Goal: Task Accomplishment & Management: Manage account settings

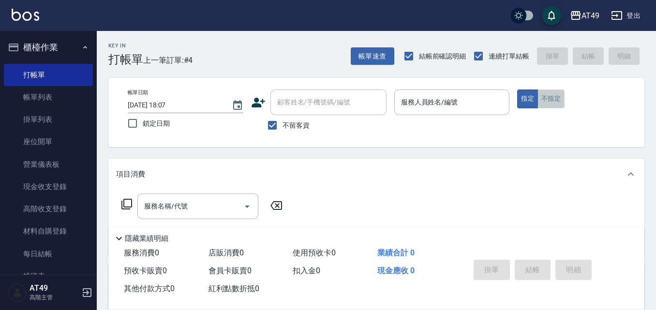
click at [548, 103] on button "不指定" at bounding box center [550, 98] width 27 height 19
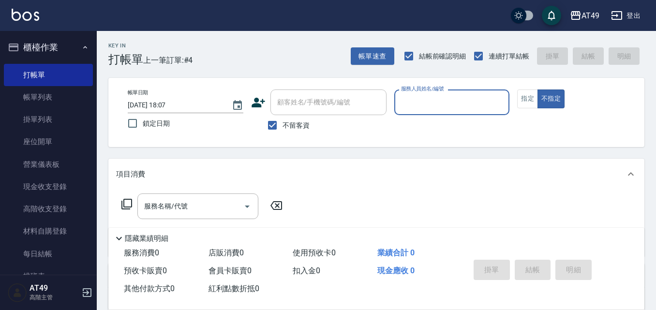
click at [512, 106] on div "帳單日期 [DATE] 18:07 鎖定日期 顧客姓名/手機號碼/編號 顧客姓名/手機號碼/編號 不留客資 服務人員姓名/編號 服務人員姓名/編號 指定 不指定" at bounding box center [376, 112] width 513 height 46
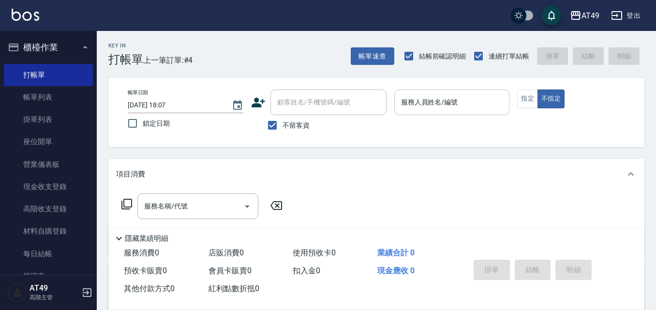
click at [501, 110] on input "服務人員姓名/編號" at bounding box center [452, 102] width 107 height 17
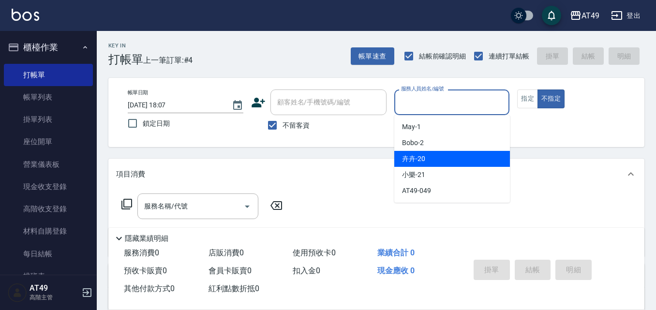
click at [463, 162] on div "卉卉 -20" at bounding box center [452, 159] width 116 height 16
type input "卉卉-20"
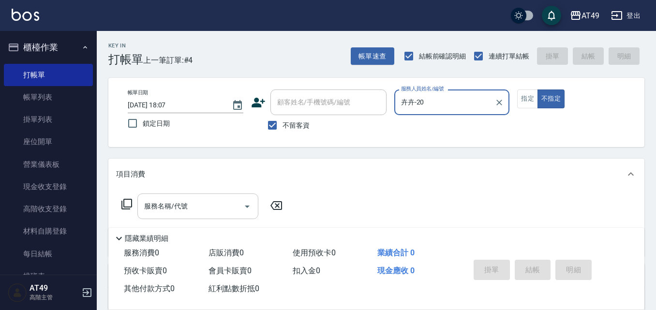
click at [170, 201] on div "服務名稱/代號 服務名稱/代號" at bounding box center [197, 206] width 121 height 26
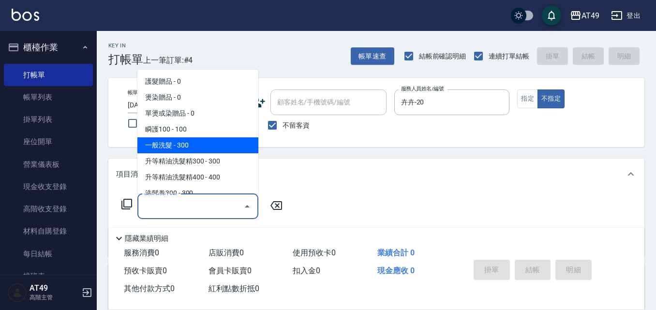
click at [195, 142] on span "一般洗髮 - 300" at bounding box center [197, 145] width 121 height 16
type input "一般洗髮(101)"
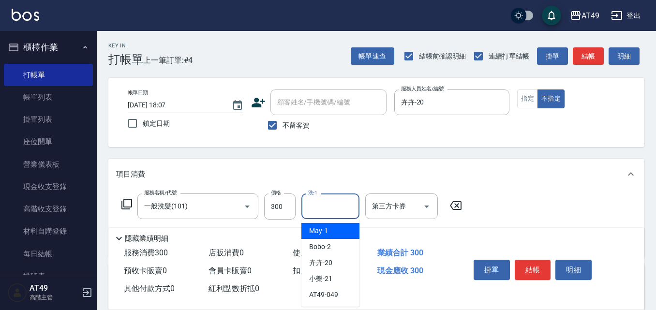
click at [342, 205] on input "洗-1" at bounding box center [330, 206] width 49 height 17
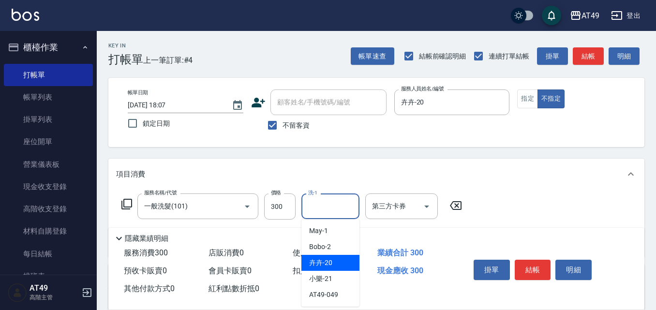
click at [341, 255] on div "卉卉 -20" at bounding box center [330, 263] width 58 height 16
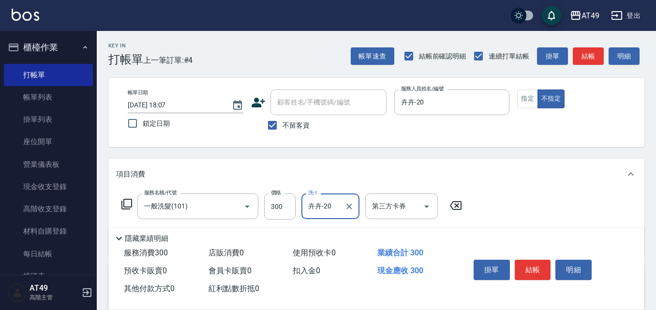
type input "卉卉-20"
click at [530, 268] on button "結帳" at bounding box center [533, 270] width 36 height 20
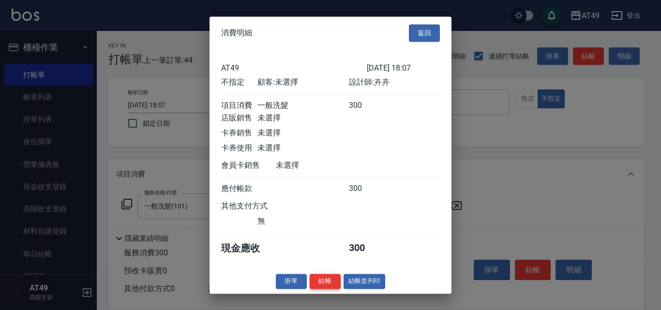
click at [319, 287] on button "結帳" at bounding box center [325, 281] width 31 height 15
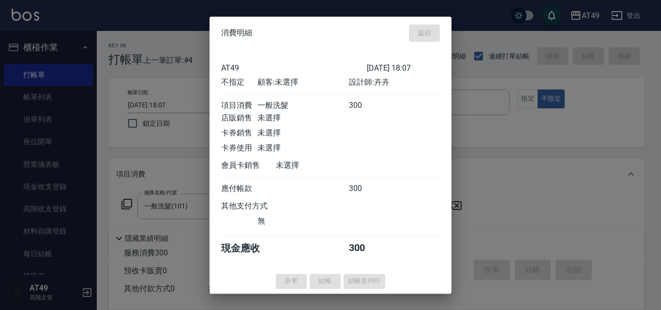
type input "[DATE] 19:49"
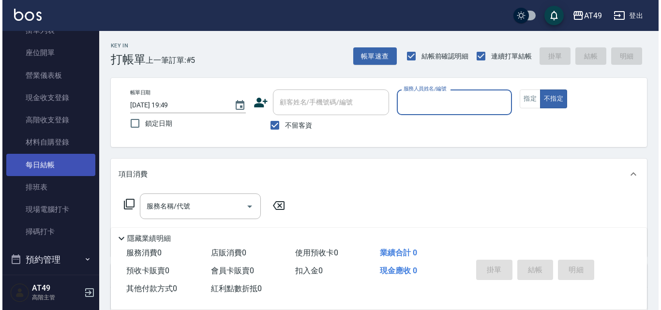
scroll to position [97, 0]
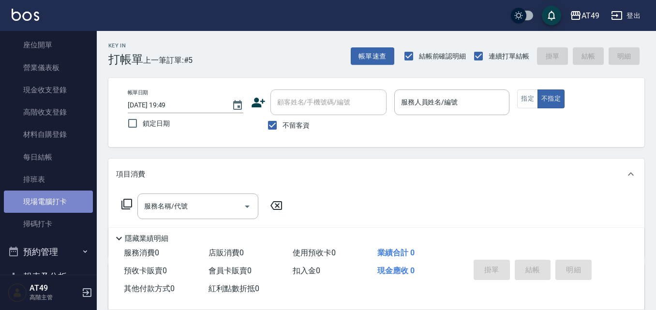
click at [54, 203] on link "現場電腦打卡" at bounding box center [48, 202] width 89 height 22
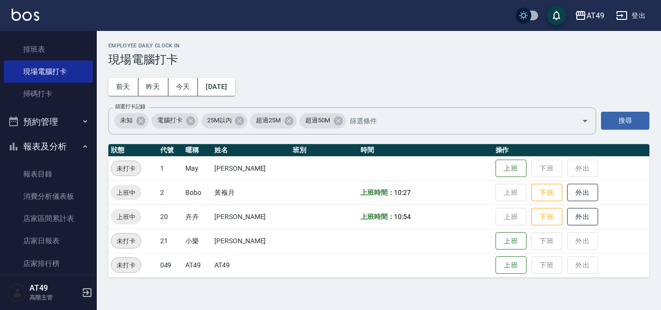
scroll to position [435, 0]
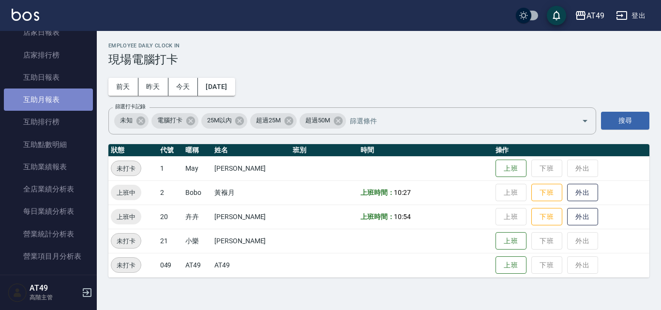
click at [72, 100] on link "互助月報表" at bounding box center [48, 100] width 89 height 22
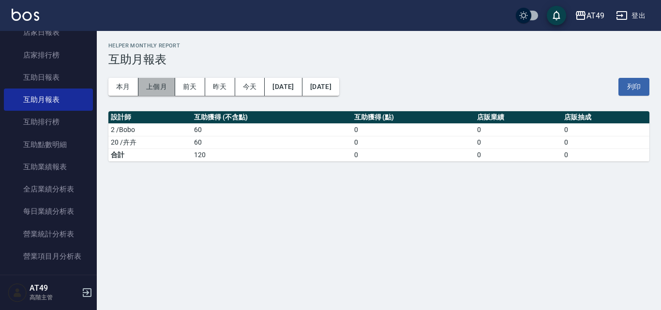
click at [158, 88] on button "上個月" at bounding box center [156, 87] width 37 height 18
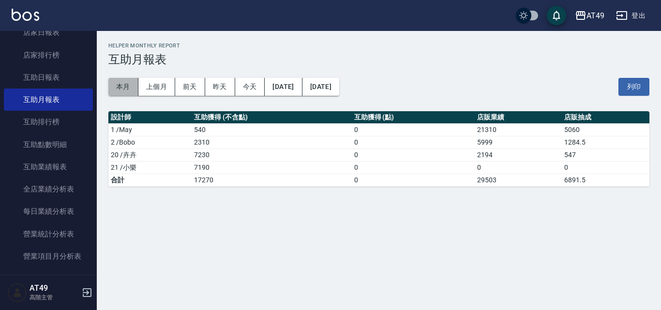
click at [111, 89] on button "本月" at bounding box center [123, 87] width 30 height 18
click at [244, 87] on button "今天" at bounding box center [250, 87] width 30 height 18
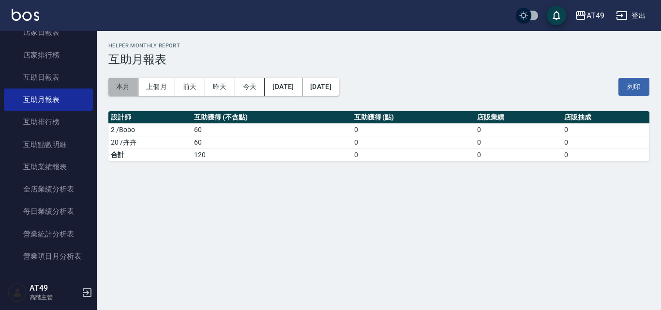
click at [119, 86] on button "本月" at bounding box center [123, 87] width 30 height 18
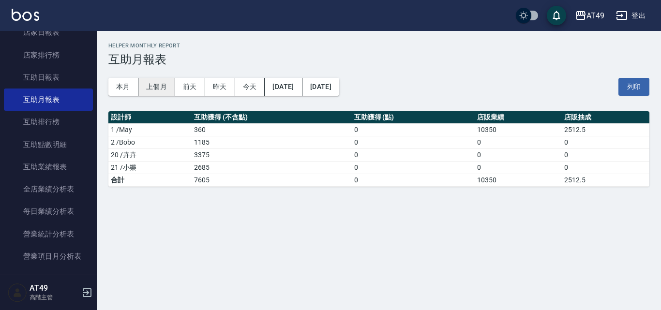
click at [154, 89] on button "上個月" at bounding box center [156, 87] width 37 height 18
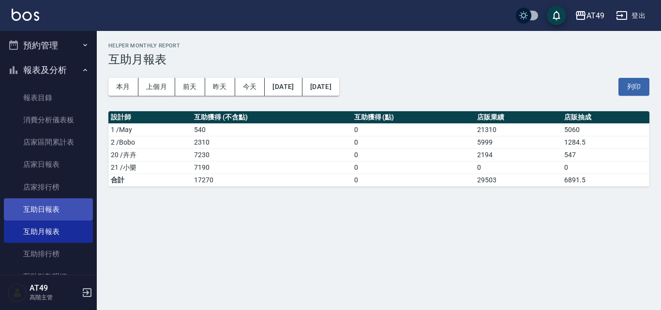
scroll to position [290, 0]
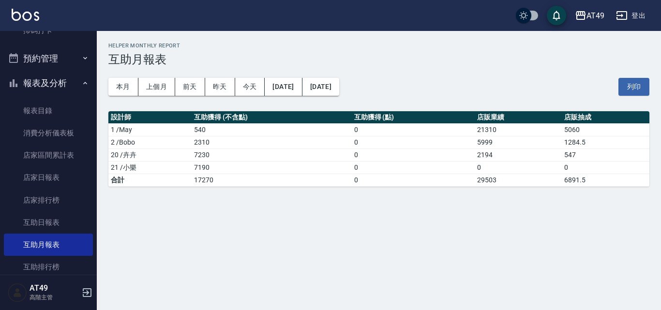
click at [65, 87] on button "報表及分析" at bounding box center [48, 83] width 89 height 25
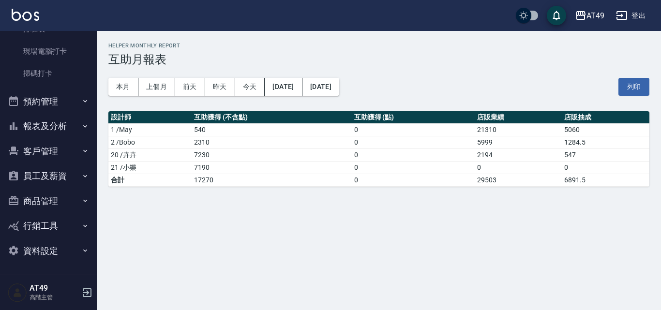
scroll to position [247, 0]
click at [61, 123] on button "報表及分析" at bounding box center [48, 126] width 89 height 25
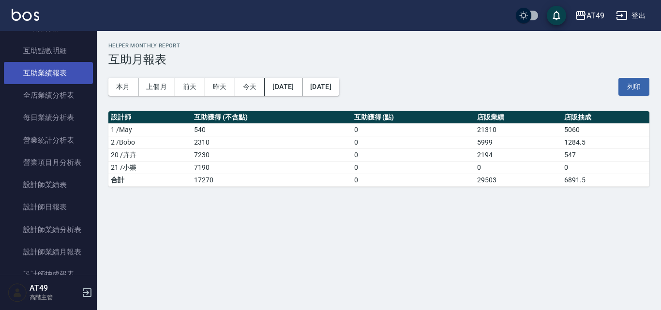
scroll to position [532, 0]
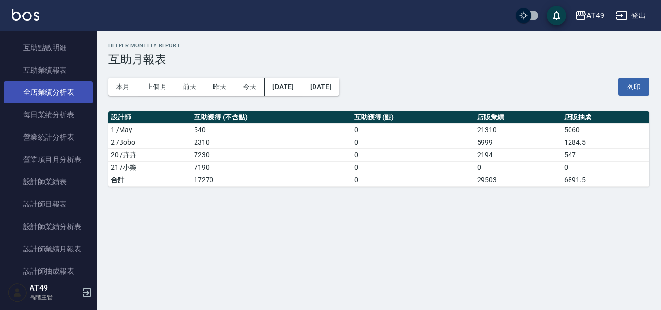
click at [74, 98] on link "全店業績分析表" at bounding box center [48, 92] width 89 height 22
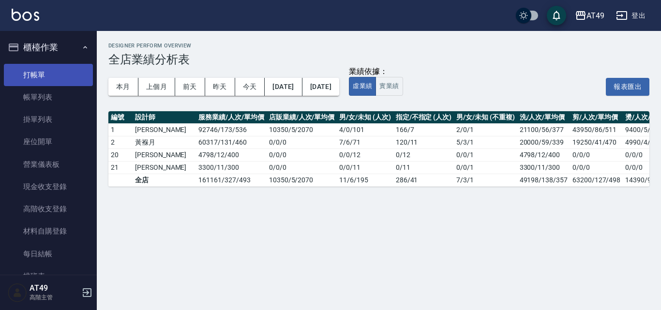
click at [60, 74] on link "打帳單" at bounding box center [48, 75] width 89 height 22
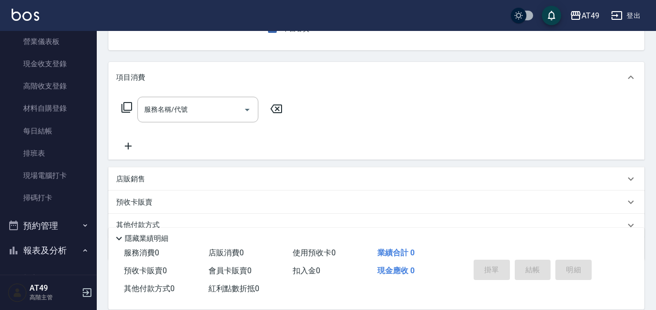
scroll to position [145, 0]
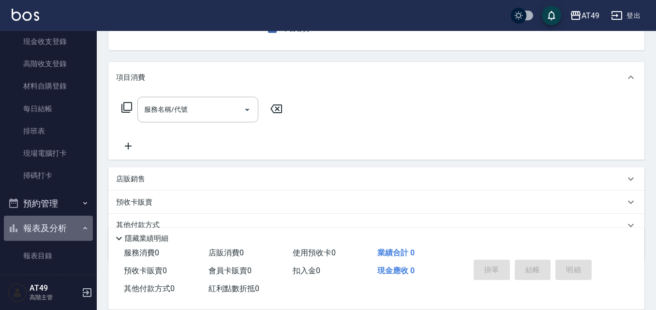
click at [68, 223] on button "報表及分析" at bounding box center [48, 228] width 89 height 25
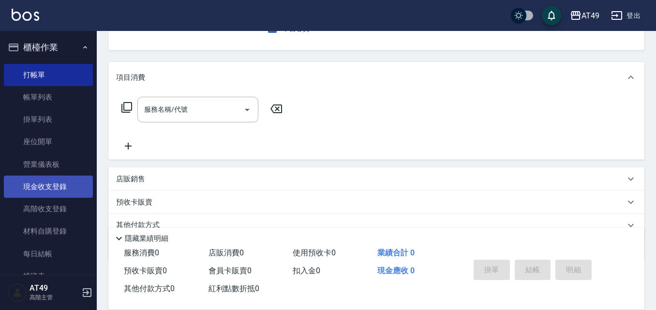
scroll to position [0, 0]
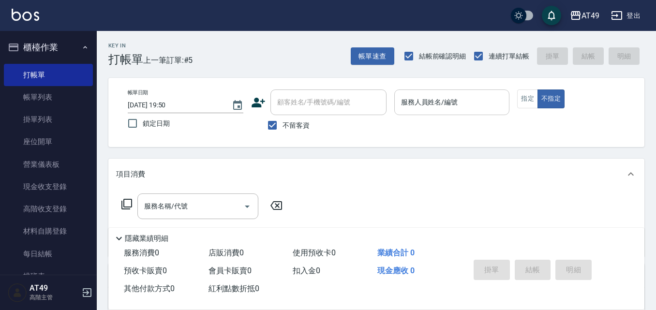
click at [441, 93] on div "服務人員姓名/編號" at bounding box center [452, 102] width 116 height 26
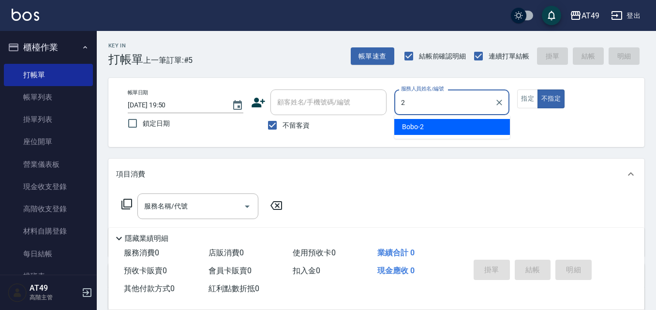
type input "Bobo-2"
type button "false"
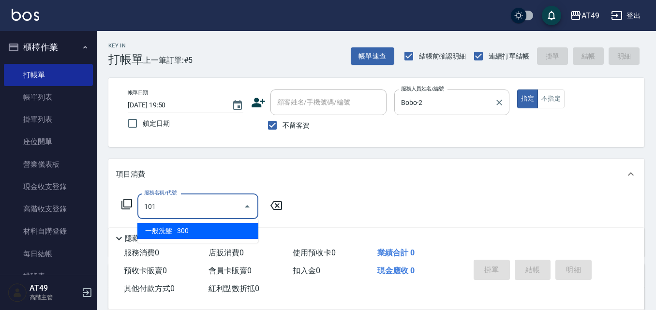
type input "一般洗髮(101)"
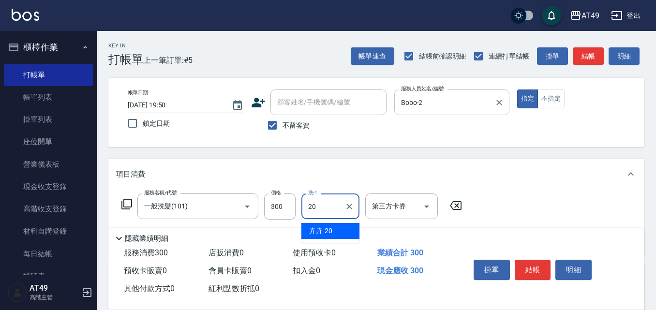
type input "卉卉-20"
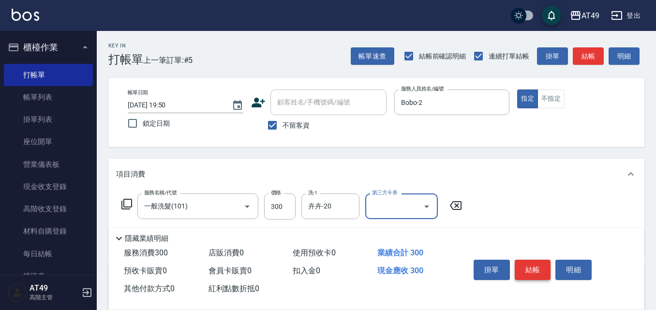
click at [540, 273] on button "結帳" at bounding box center [533, 270] width 36 height 20
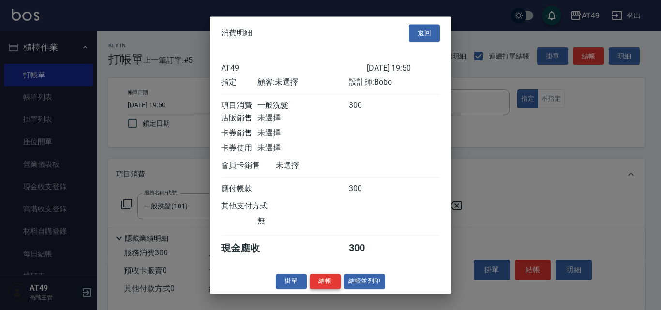
click at [324, 287] on button "結帳" at bounding box center [325, 281] width 31 height 15
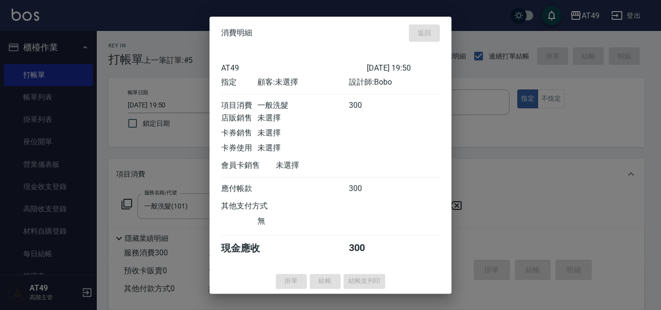
type input "[DATE] 20:05"
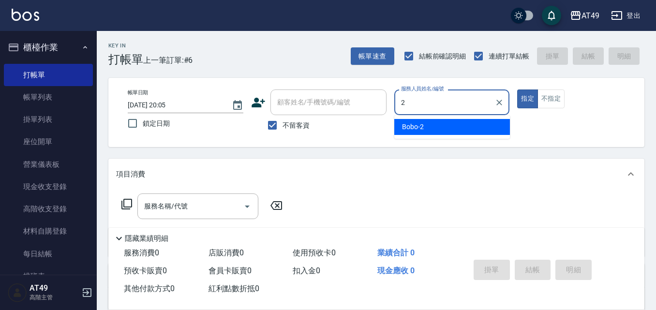
type input "2"
type button "true"
type input "Bobo-2"
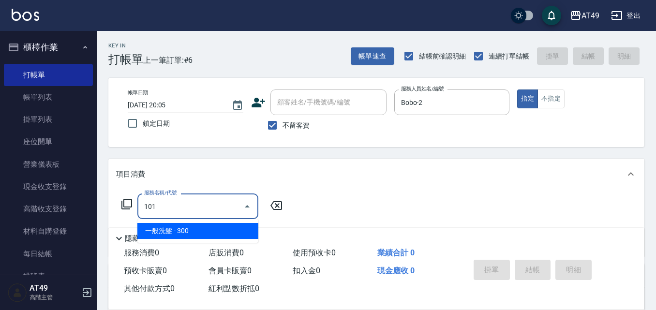
type input "一般洗髮(101)"
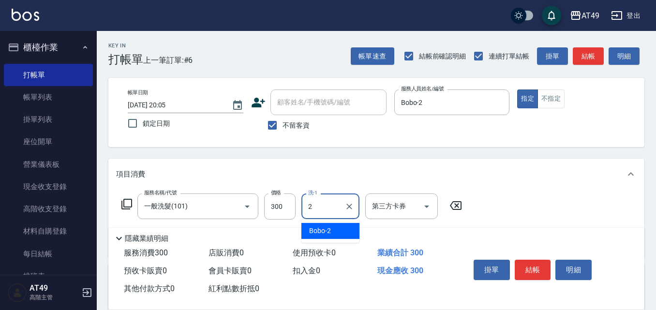
type input "Bobo-2"
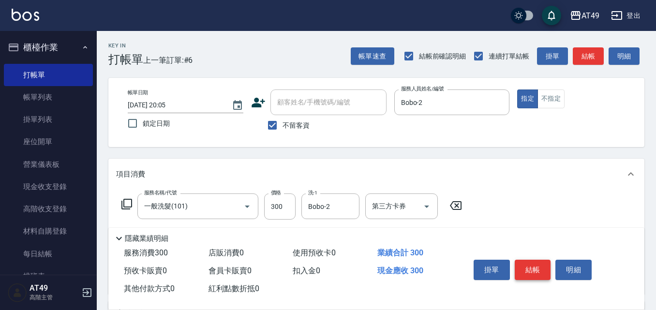
click at [542, 266] on button "結帳" at bounding box center [533, 270] width 36 height 20
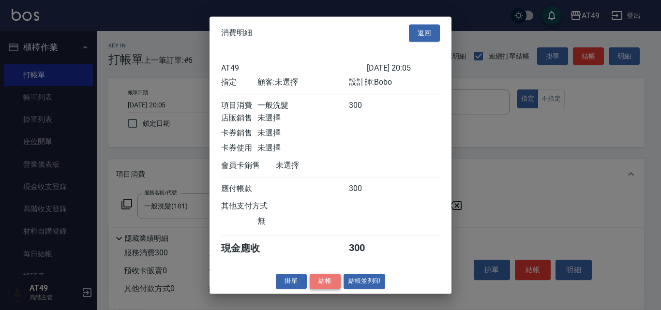
click at [327, 289] on button "結帳" at bounding box center [325, 281] width 31 height 15
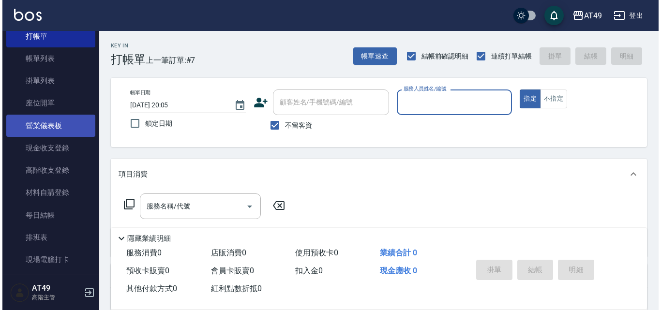
scroll to position [97, 0]
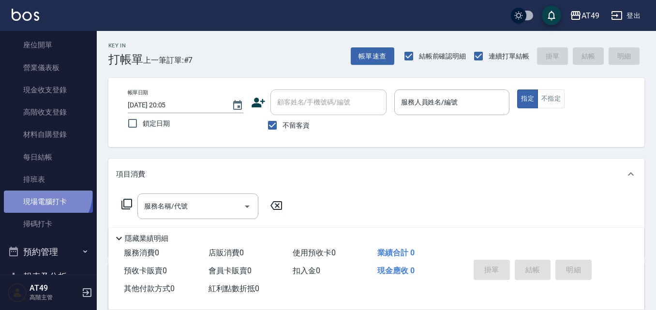
click at [45, 194] on link "現場電腦打卡" at bounding box center [48, 202] width 89 height 22
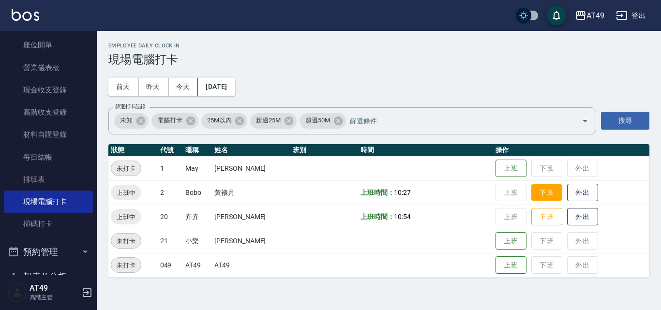
click at [544, 189] on button "下班" at bounding box center [546, 192] width 31 height 17
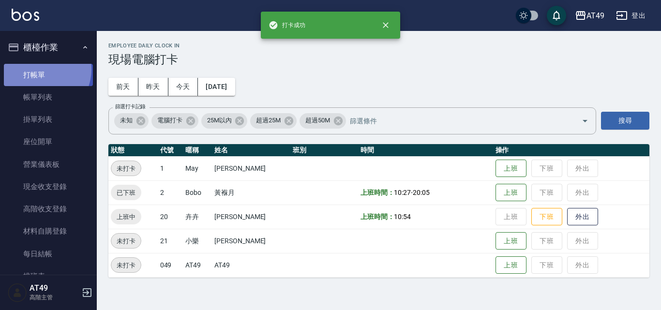
click at [39, 69] on link "打帳單" at bounding box center [48, 75] width 89 height 22
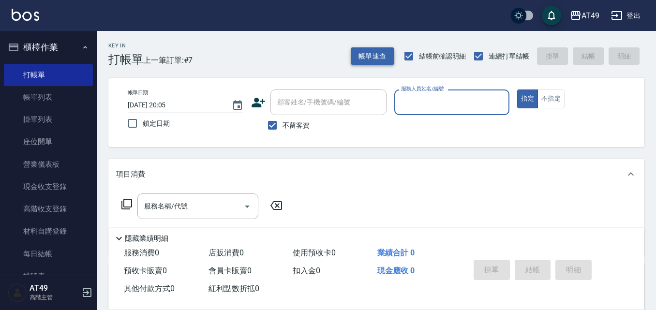
click at [358, 56] on button "帳單速查" at bounding box center [373, 56] width 44 height 18
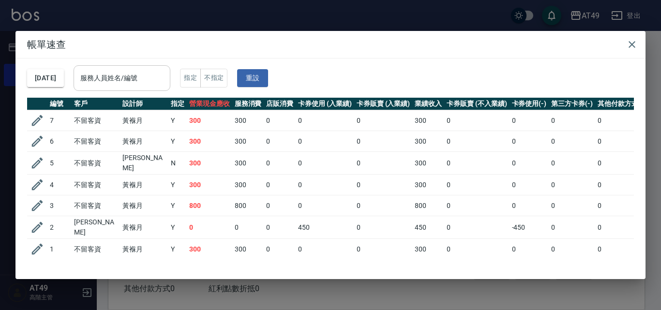
click at [129, 84] on input "服務人員姓名/編號" at bounding box center [122, 78] width 88 height 17
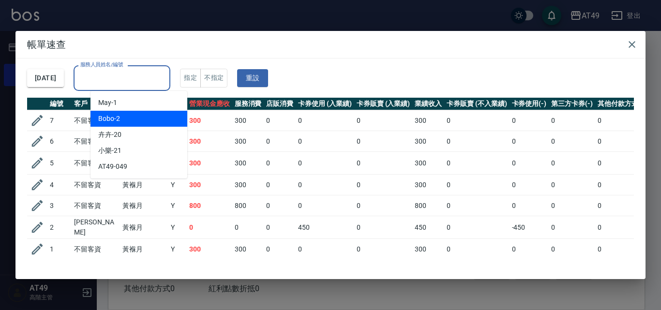
click at [128, 114] on div "Bobo -2" at bounding box center [138, 119] width 97 height 16
type input "Bobo-2"
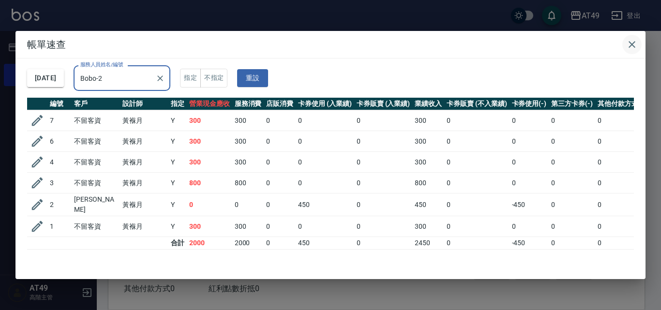
click at [631, 45] on icon "button" at bounding box center [631, 44] width 7 height 7
